Goal: Information Seeking & Learning: Compare options

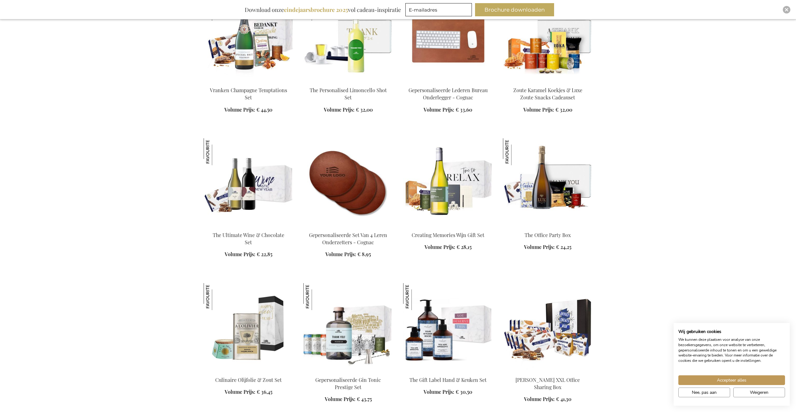
scroll to position [784, 0]
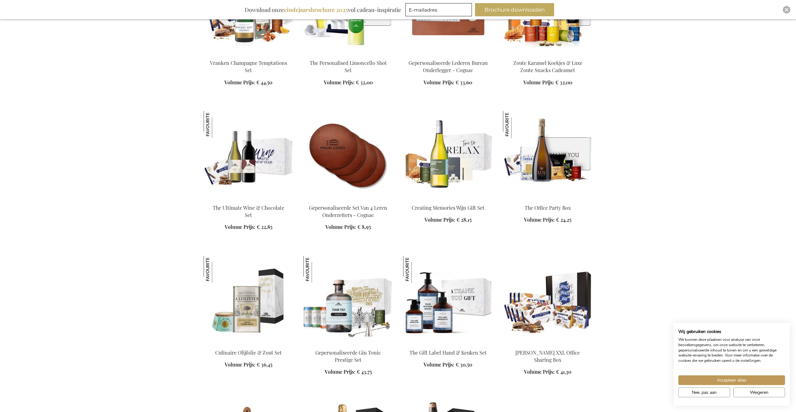
click at [460, 170] on img at bounding box center [448, 155] width 90 height 88
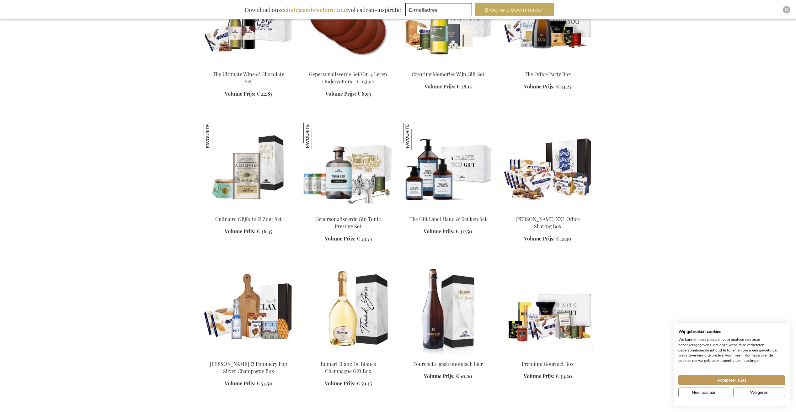
scroll to position [681, 0]
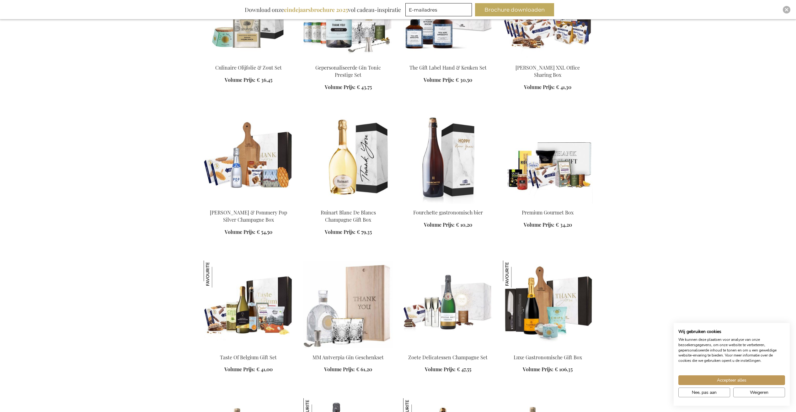
click at [241, 172] on img at bounding box center [249, 160] width 90 height 88
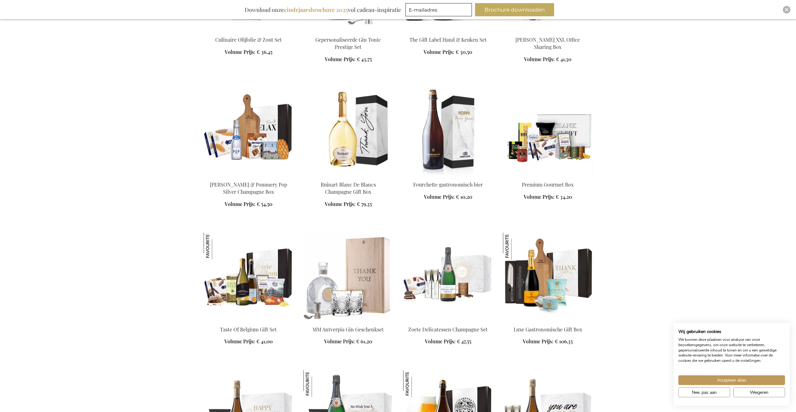
scroll to position [751, 0]
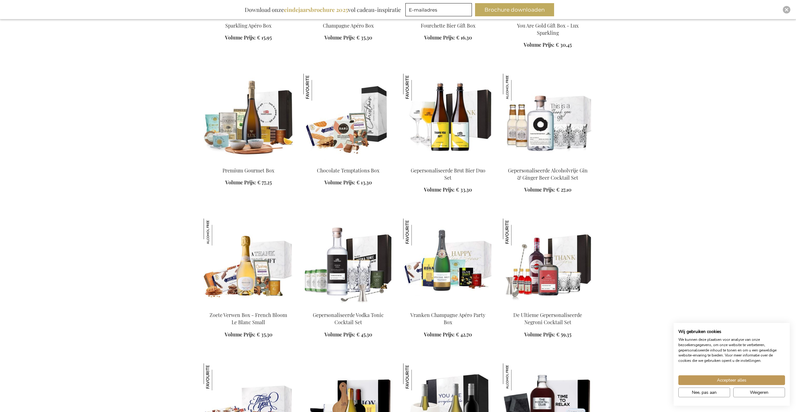
scroll to position [1159, 0]
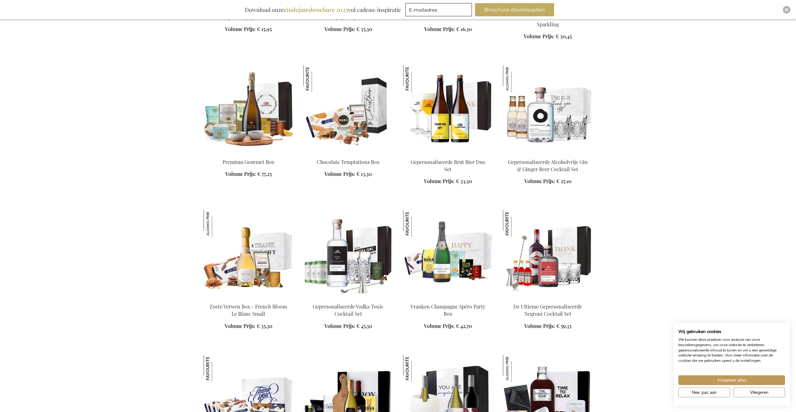
click at [548, 265] on img at bounding box center [548, 254] width 90 height 88
